Goal: Information Seeking & Learning: Learn about a topic

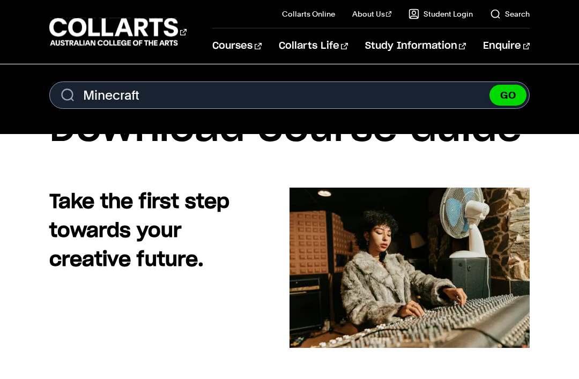
type input "Minecraft"
click at [508, 95] on button "GO" at bounding box center [507, 95] width 37 height 21
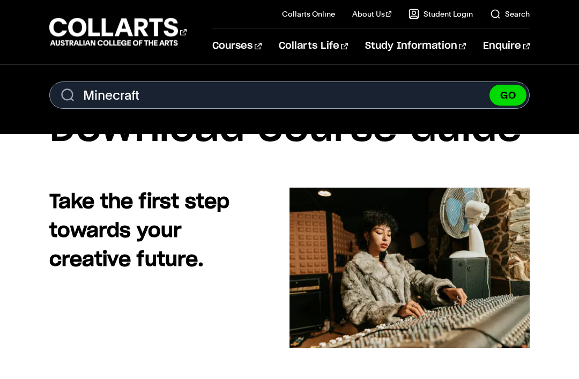
click at [508, 95] on button "GO" at bounding box center [507, 95] width 37 height 21
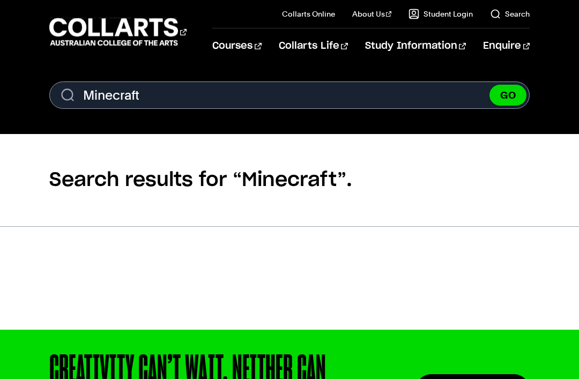
click at [510, 98] on button "GO" at bounding box center [507, 95] width 37 height 21
click at [508, 98] on button "GO" at bounding box center [507, 95] width 37 height 21
click at [519, 18] on link "Search" at bounding box center [510, 14] width 40 height 11
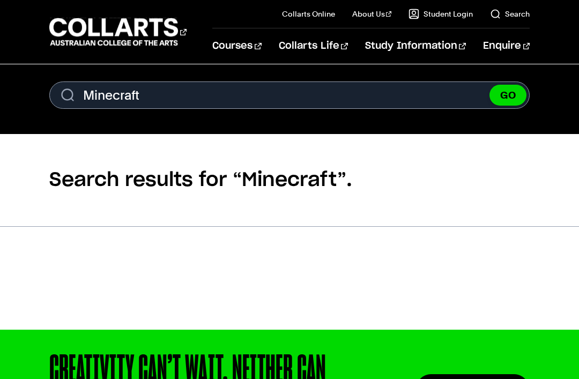
click at [517, 15] on link "Search" at bounding box center [510, 14] width 40 height 11
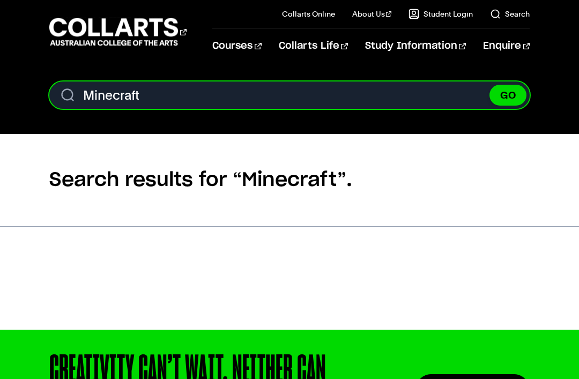
click at [409, 103] on input "Minecraft" at bounding box center [289, 94] width 480 height 27
click at [414, 93] on input "Minecraft" at bounding box center [289, 94] width 480 height 27
click at [508, 95] on button "GO" at bounding box center [507, 95] width 37 height 21
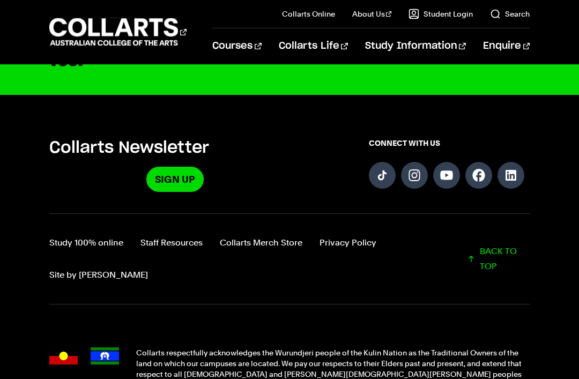
scroll to position [368, 0]
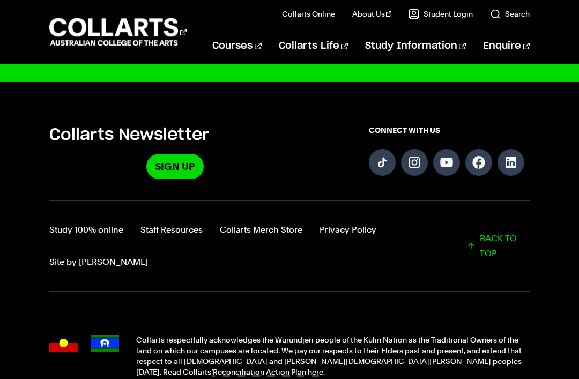
click at [162, 177] on link "Sign Up" at bounding box center [174, 166] width 57 height 25
